Goal: Task Accomplishment & Management: Contribute content

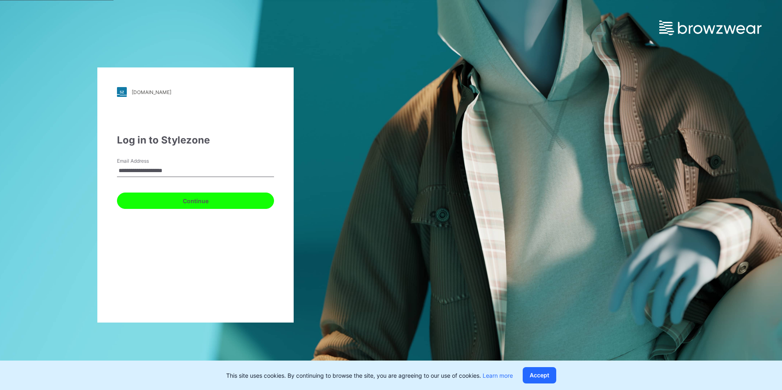
click at [176, 200] on button "Continue" at bounding box center [195, 201] width 157 height 16
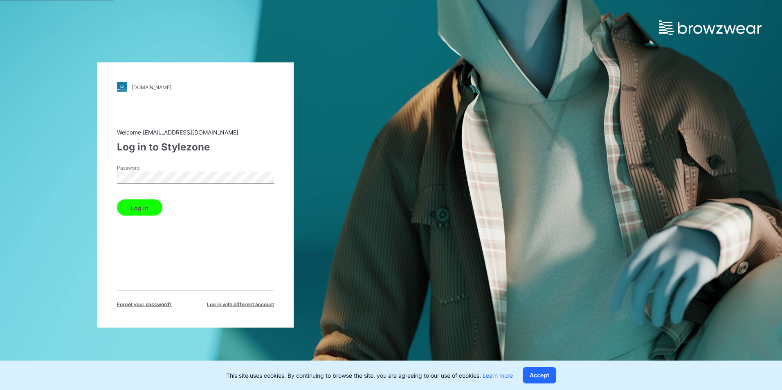
click at [126, 209] on button "Log in" at bounding box center [139, 208] width 45 height 16
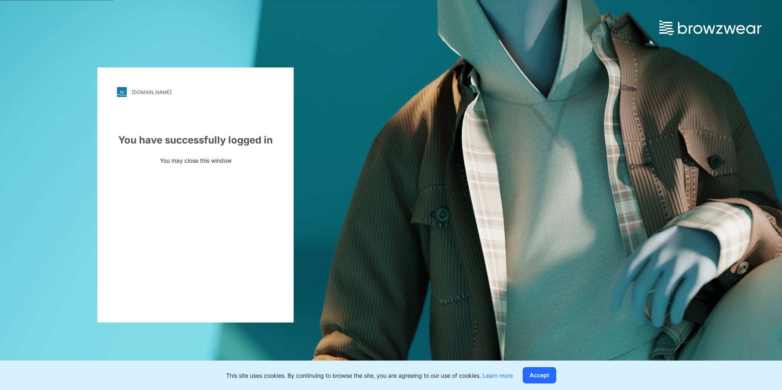
click at [416, 209] on div "[DOMAIN_NAME] Loading... You have successfully logged in You may close this win…" at bounding box center [391, 195] width 782 height 390
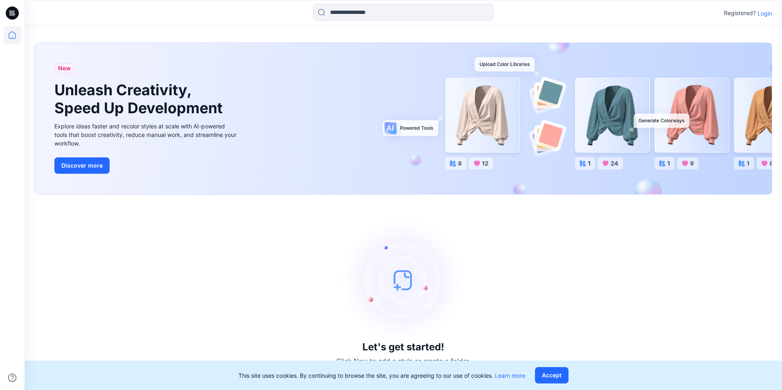
drag, startPoint x: 228, startPoint y: 262, endPoint x: 303, endPoint y: 222, distance: 84.6
click at [228, 262] on div "Let's get started! Click New to add a style or create a folder." at bounding box center [403, 293] width 738 height 176
click at [763, 15] on p "Login" at bounding box center [765, 13] width 15 height 9
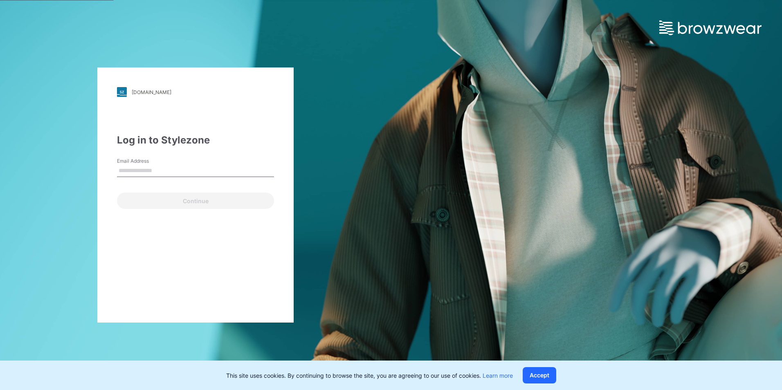
click at [151, 170] on input "Email Address" at bounding box center [195, 171] width 157 height 12
type input "**********"
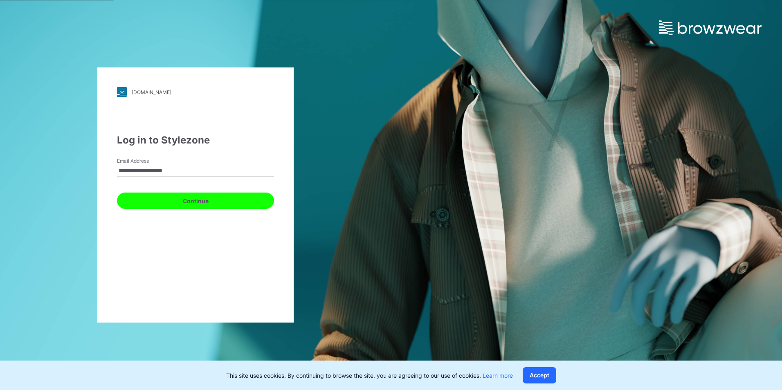
click at [168, 203] on button "Continue" at bounding box center [195, 201] width 157 height 16
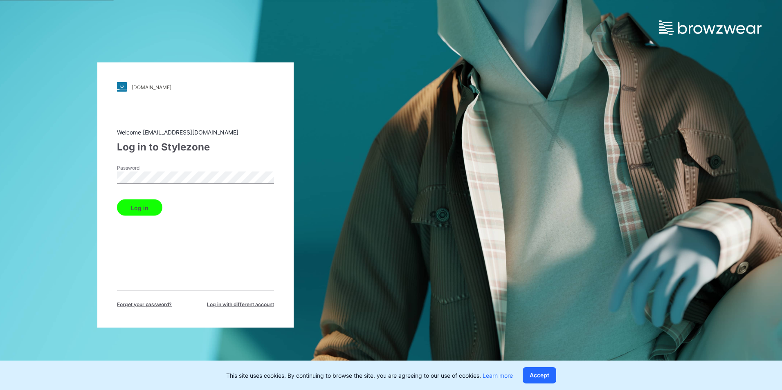
click at [139, 206] on button "Log in" at bounding box center [139, 208] width 45 height 16
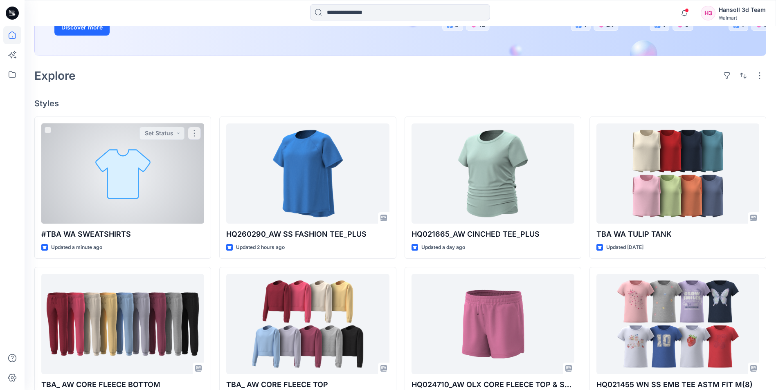
scroll to position [205, 0]
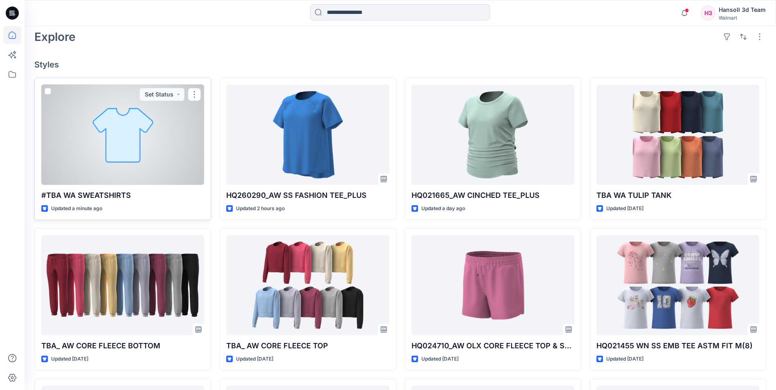
click at [103, 193] on p "#TBA WA SWEATSHIRTS" at bounding box center [122, 195] width 163 height 11
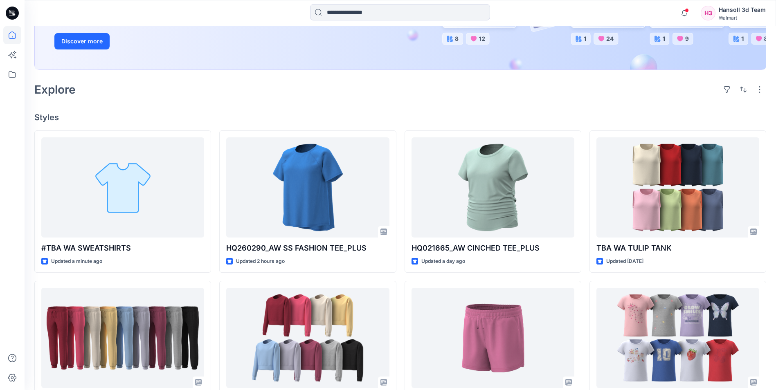
scroll to position [164, 0]
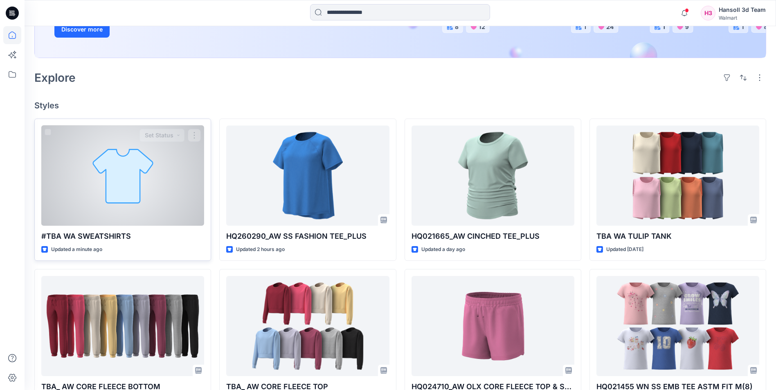
click at [76, 212] on div at bounding box center [122, 176] width 163 height 100
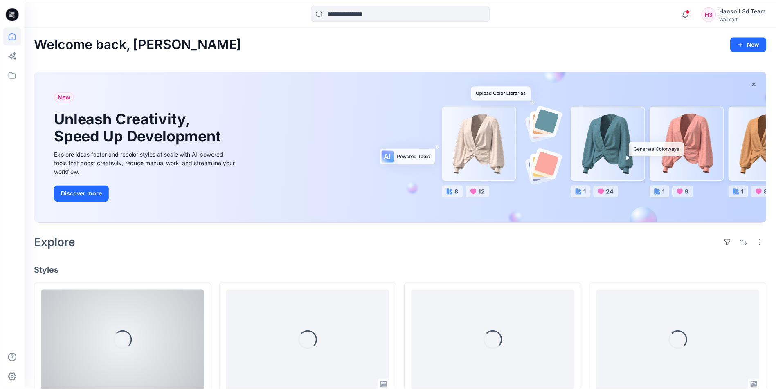
scroll to position [164, 0]
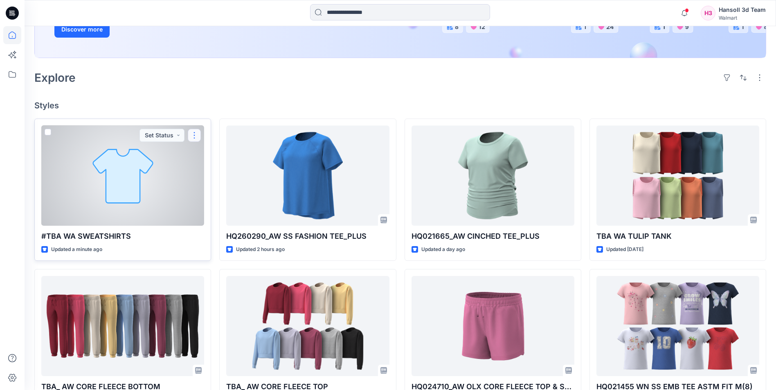
click at [191, 139] on button "button" at bounding box center [194, 135] width 13 height 13
click at [210, 153] on p "Edit" at bounding box center [209, 154] width 10 height 9
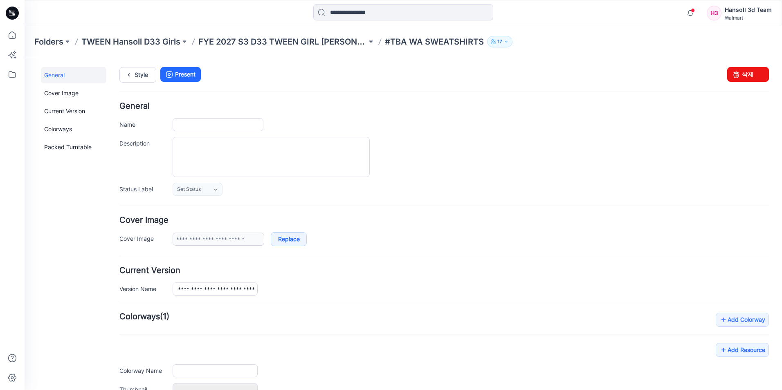
type input "**********"
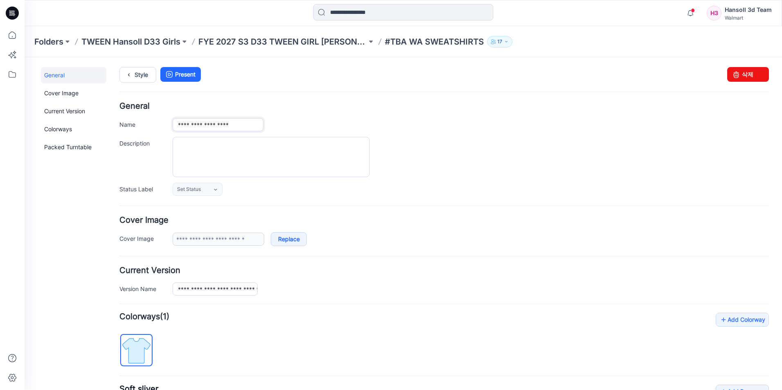
click at [185, 124] on input "**********" at bounding box center [218, 124] width 91 height 13
click at [182, 126] on input "**********" at bounding box center [218, 124] width 91 height 13
type input "**********"
click at [292, 203] on form "**********" at bounding box center [444, 308] width 650 height 413
click at [182, 289] on input "**********" at bounding box center [215, 289] width 85 height 13
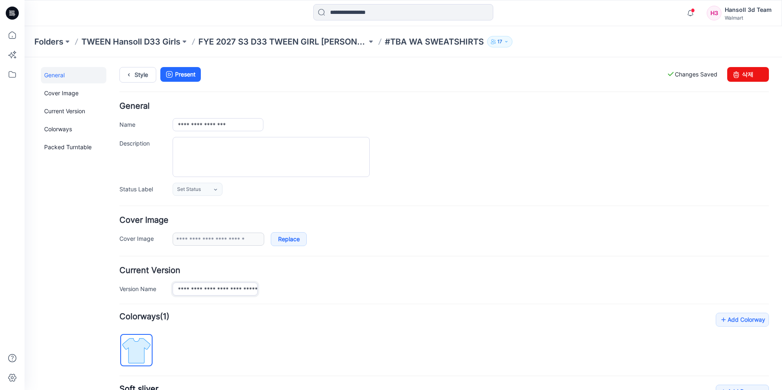
type input "**********"
click at [385, 270] on h4 "Current Version" at bounding box center [444, 271] width 650 height 8
click at [678, 74] on label "Changes Saved" at bounding box center [692, 74] width 51 height 15
click at [489, 88] on div "Style Present Changes Saved 삭제" at bounding box center [444, 84] width 650 height 35
click at [135, 75] on link "Style" at bounding box center [137, 75] width 37 height 16
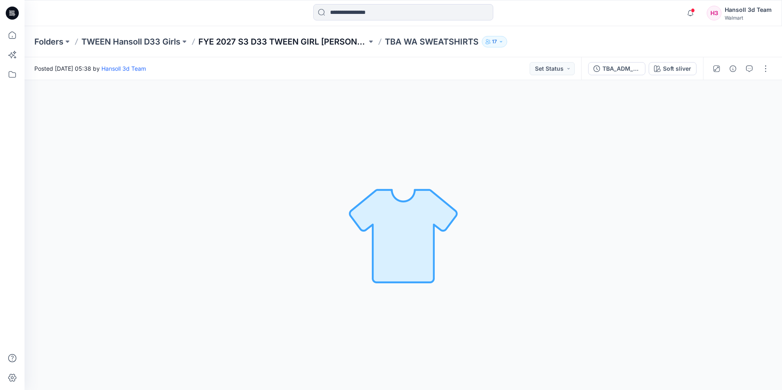
click at [303, 43] on p "FYE 2027 S3 D33 TWEEN GIRL [PERSON_NAME]" at bounding box center [282, 41] width 169 height 11
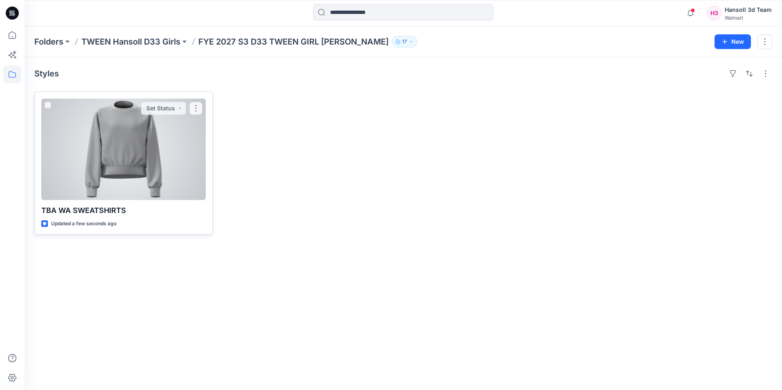
click at [97, 173] on div at bounding box center [123, 149] width 164 height 101
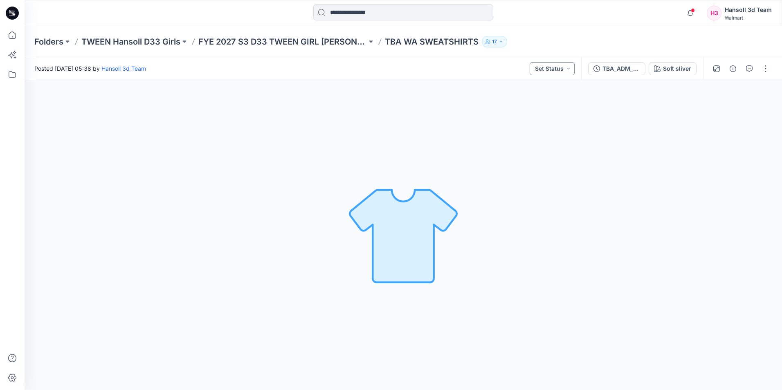
click at [567, 67] on button "Set Status" at bounding box center [552, 68] width 45 height 13
click at [434, 70] on div "Posted Wednesday, September 03, 2025 05:38 by Hansoll 3d Team Set Status Set St…" at bounding box center [303, 68] width 557 height 22
click at [765, 71] on button "button" at bounding box center [765, 68] width 13 height 13
click at [763, 65] on button "button" at bounding box center [765, 68] width 13 height 13
click at [14, 11] on icon at bounding box center [12, 13] width 13 height 13
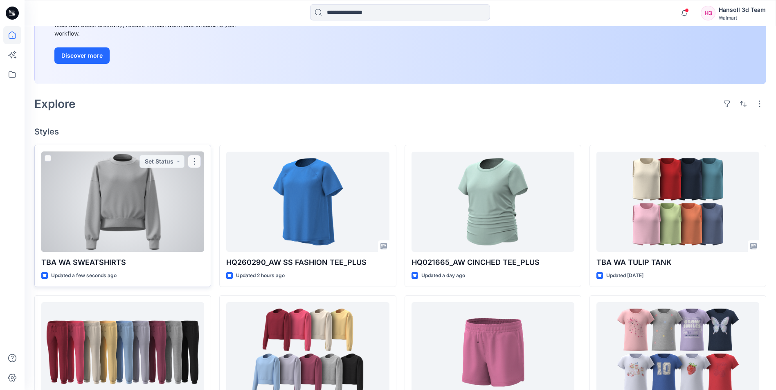
scroll to position [178, 0]
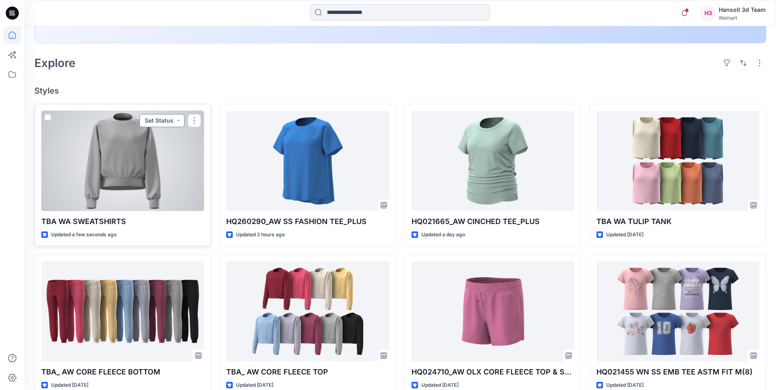
click at [165, 123] on button "Set Status" at bounding box center [161, 120] width 45 height 13
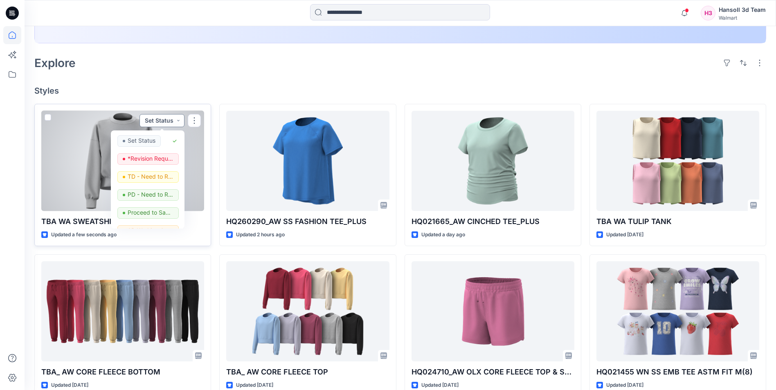
click at [169, 120] on button "Set Status" at bounding box center [161, 120] width 45 height 13
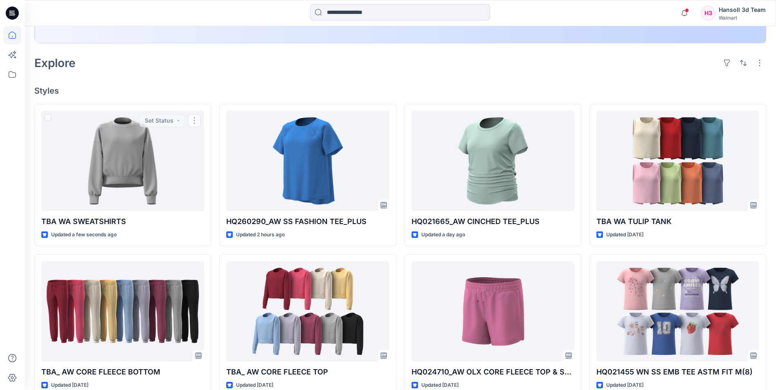
click at [245, 87] on h4 "Styles" at bounding box center [400, 91] width 732 height 10
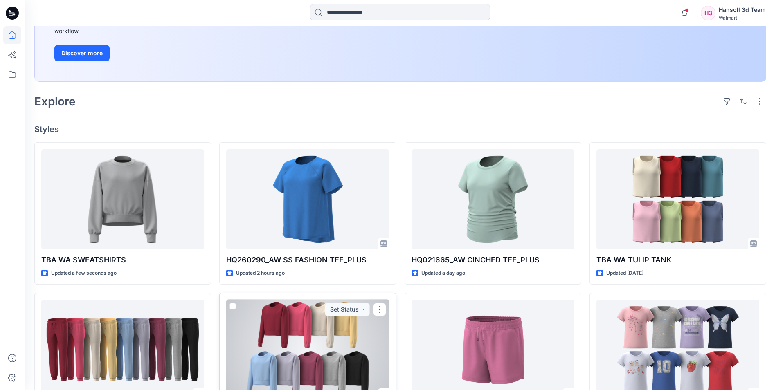
scroll to position [123, 0]
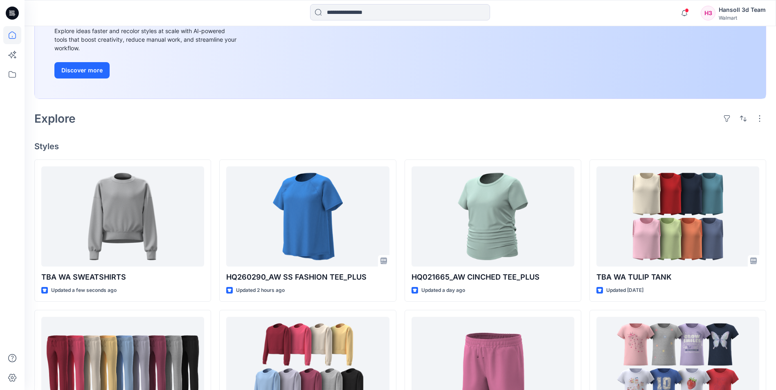
click at [564, 115] on div "Explore" at bounding box center [400, 119] width 732 height 20
click at [504, 142] on h4 "Styles" at bounding box center [400, 147] width 732 height 10
click at [215, 99] on div "New Unleash Creativity, Speed Up Development Explore ideas faster and recolor s…" at bounding box center [400, 23] width 732 height 151
click at [218, 112] on div "Explore" at bounding box center [400, 119] width 732 height 20
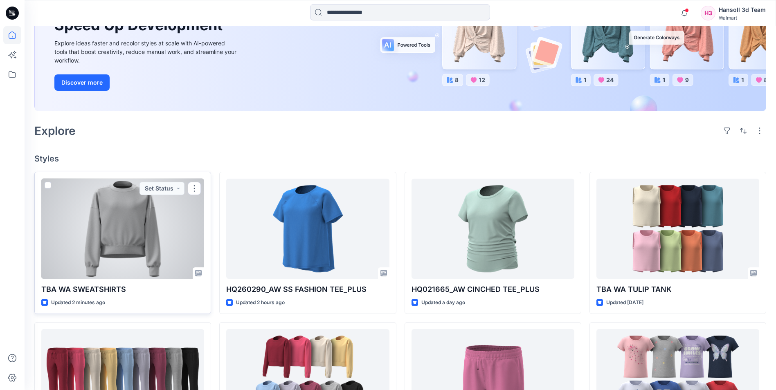
scroll to position [123, 0]
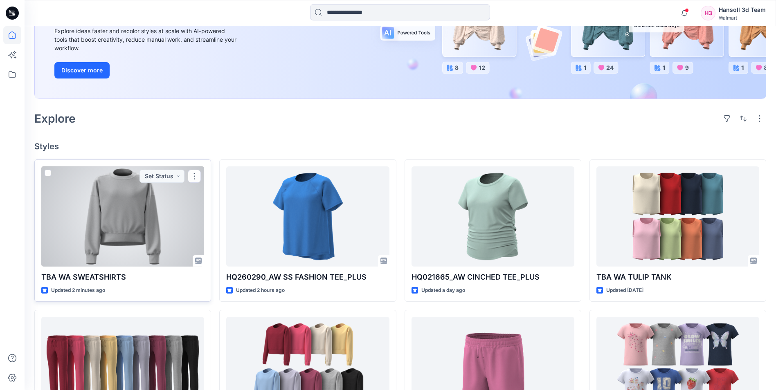
click at [116, 231] on div at bounding box center [122, 216] width 163 height 100
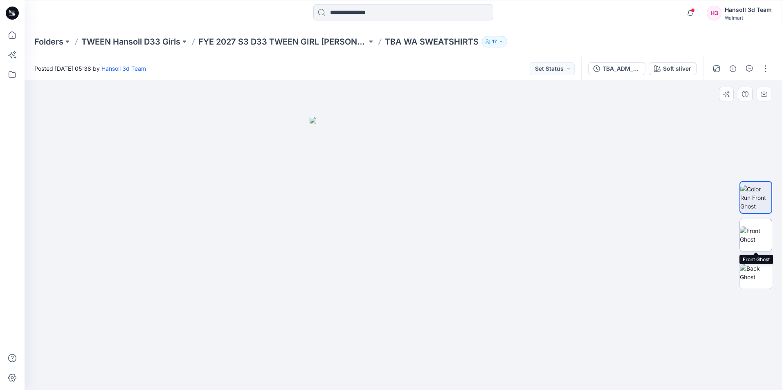
click at [754, 227] on img at bounding box center [756, 235] width 32 height 17
click at [750, 201] on img at bounding box center [756, 198] width 32 height 26
click at [765, 69] on button "button" at bounding box center [765, 68] width 13 height 13
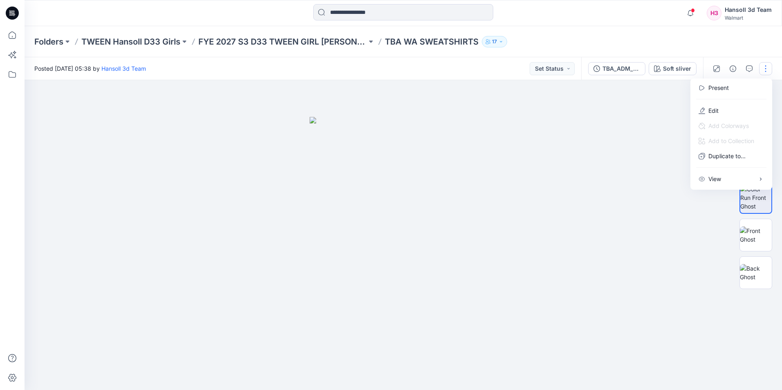
click at [767, 68] on button "button" at bounding box center [765, 68] width 13 height 13
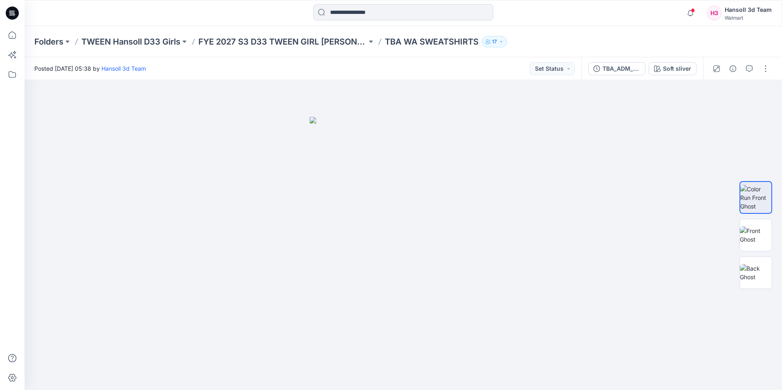
click at [492, 41] on p "17" at bounding box center [494, 41] width 5 height 9
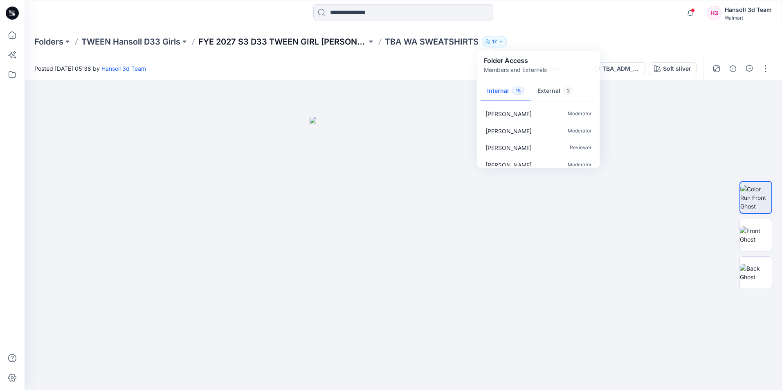
click at [327, 45] on p "FYE 2027 S3 D33 TWEEN GIRL [PERSON_NAME]" at bounding box center [282, 41] width 169 height 11
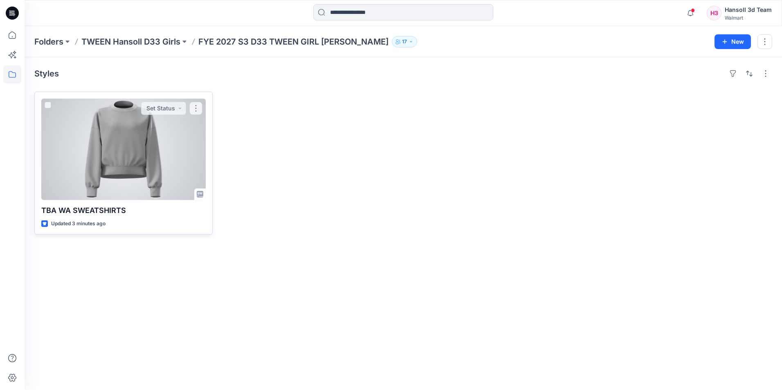
click at [89, 122] on div at bounding box center [123, 149] width 164 height 101
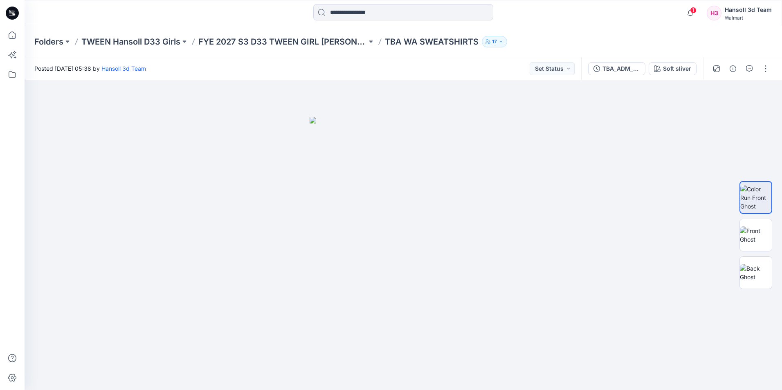
click at [14, 11] on icon at bounding box center [13, 11] width 4 height 0
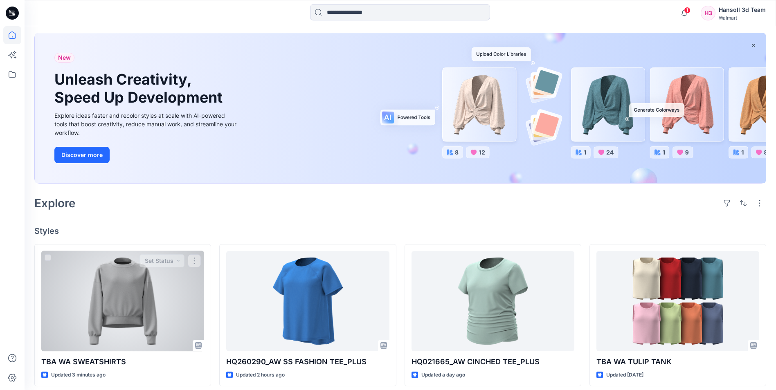
scroll to position [82, 0]
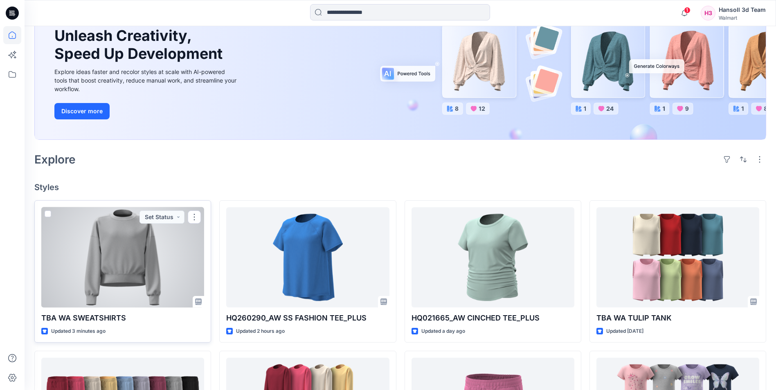
click at [128, 260] on div at bounding box center [122, 257] width 163 height 100
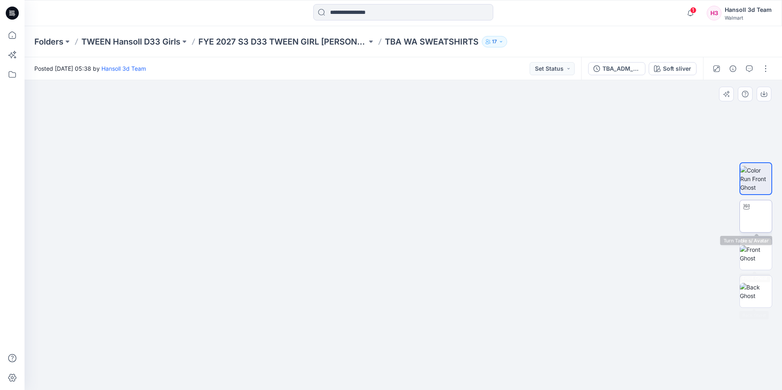
click at [758, 224] on img at bounding box center [756, 217] width 32 height 26
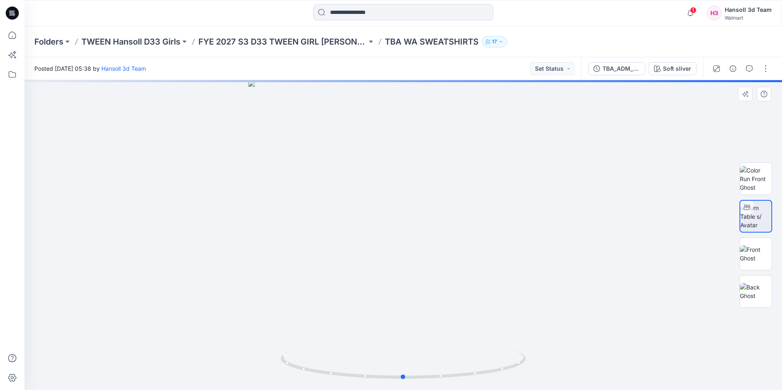
drag, startPoint x: 521, startPoint y: 259, endPoint x: 454, endPoint y: 261, distance: 67.5
click at [511, 258] on div at bounding box center [404, 235] width 758 height 310
drag, startPoint x: 454, startPoint y: 261, endPoint x: 391, endPoint y: 263, distance: 62.6
click at [391, 263] on div at bounding box center [404, 235] width 758 height 310
drag, startPoint x: 470, startPoint y: 263, endPoint x: 299, endPoint y: 264, distance: 171.4
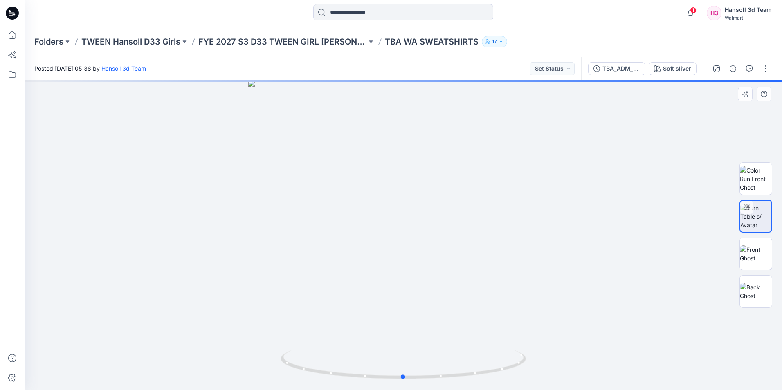
click at [299, 264] on div at bounding box center [404, 235] width 758 height 310
